Goal: Find contact information: Find contact information

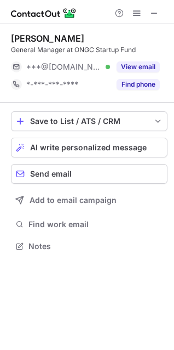
scroll to position [238, 174]
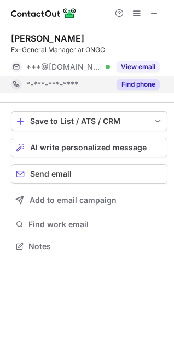
scroll to position [5, 5]
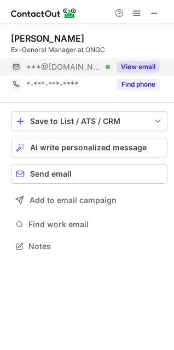
click at [147, 71] on button "View email" at bounding box center [138, 66] width 43 height 11
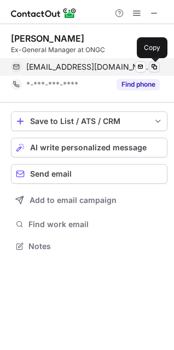
click at [155, 70] on span at bounding box center [154, 67] width 9 height 9
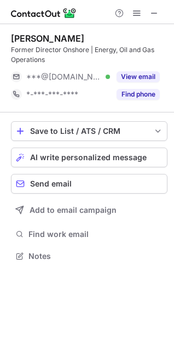
scroll to position [248, 174]
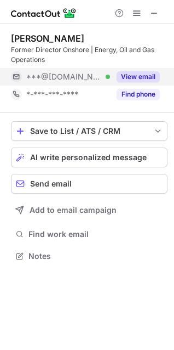
click at [148, 80] on button "View email" at bounding box center [138, 76] width 43 height 11
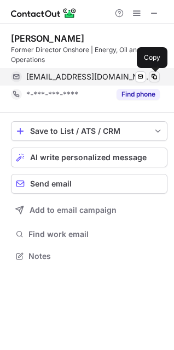
click at [155, 80] on span at bounding box center [154, 76] width 9 height 9
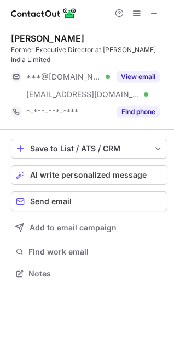
scroll to position [256, 174]
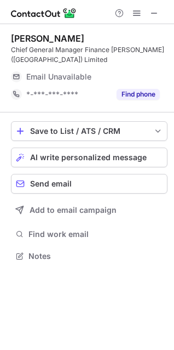
scroll to position [248, 174]
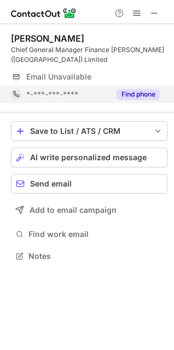
click at [123, 93] on button "Find phone" at bounding box center [138, 94] width 43 height 11
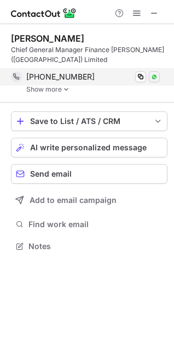
scroll to position [239, 174]
